Goal: Book appointment/travel/reservation

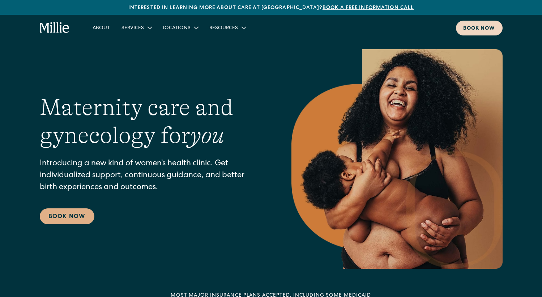
click at [473, 26] on div "Book now" at bounding box center [479, 29] width 32 height 8
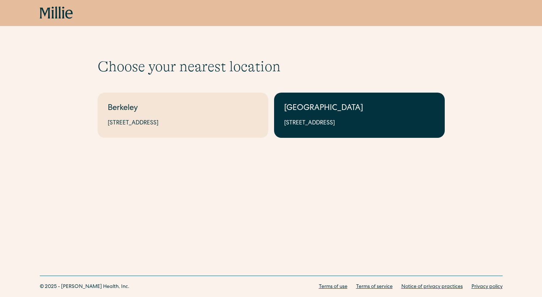
click at [378, 117] on link "South Bay 1471 Saratoga Ave, Suite 101, San Jose, CA 95129" at bounding box center [359, 115] width 171 height 45
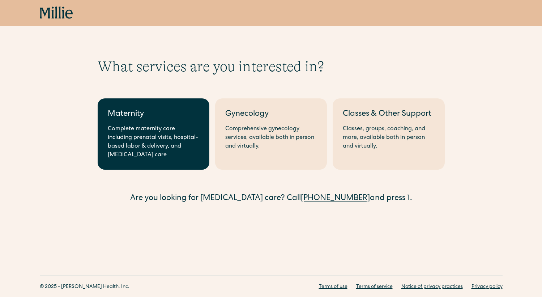
click at [187, 143] on div "Complete maternity care including prenatal visits, hospital-based labor & deliv…" at bounding box center [154, 142] width 92 height 35
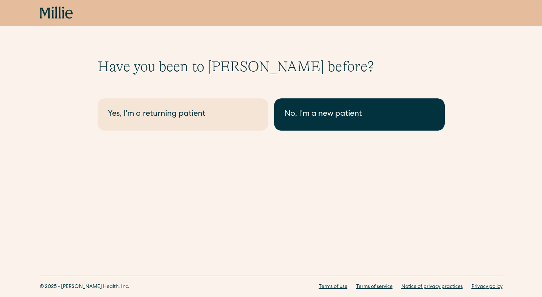
click at [327, 116] on div "No, I'm a new patient" at bounding box center [359, 115] width 151 height 12
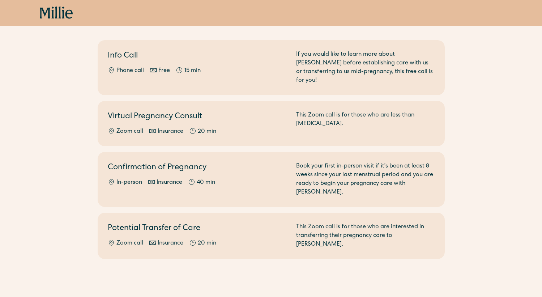
scroll to position [106, 0]
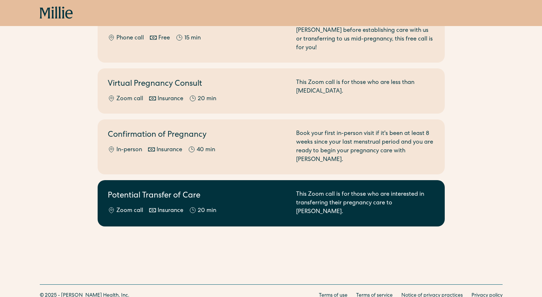
click at [249, 207] on div "Zoom call Insurance 20 min" at bounding box center [198, 211] width 180 height 9
